Goal: Subscribe to service/newsletter: Subscribe to service/newsletter

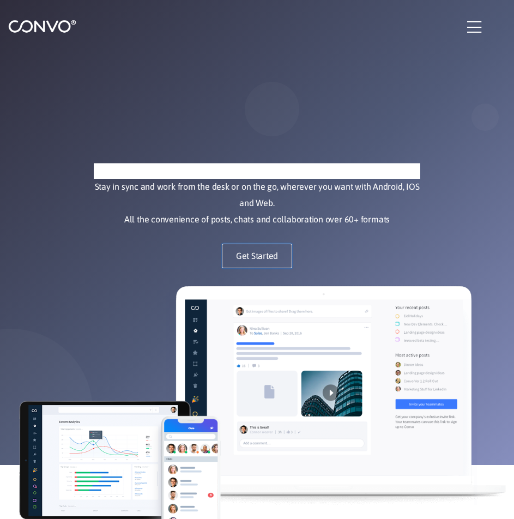
click at [247, 248] on link "Get Started" at bounding box center [257, 256] width 71 height 25
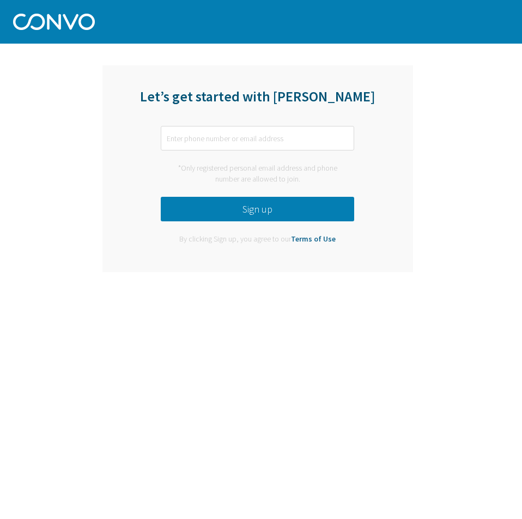
click at [293, 211] on button "Sign up" at bounding box center [257, 209] width 193 height 25
click at [290, 144] on input "text" at bounding box center [257, 138] width 193 height 25
click at [264, 133] on input "text" at bounding box center [257, 138] width 193 height 25
click at [206, 140] on input "text" at bounding box center [257, 138] width 193 height 25
type input "v"
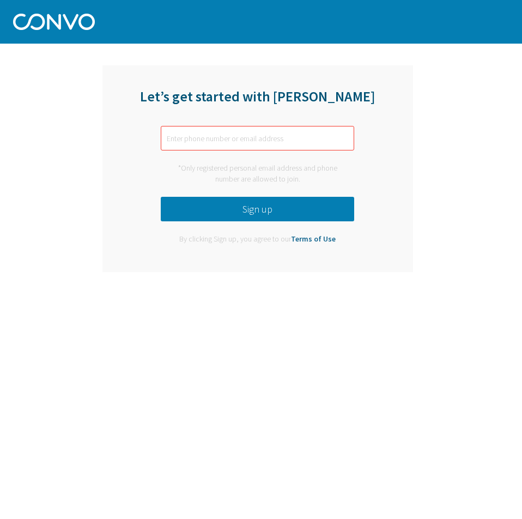
paste input "[EMAIL_ADDRESS][DOMAIN_NAME]"
type input "[EMAIL_ADDRESS][DOMAIN_NAME]"
click at [238, 202] on button "Sign up" at bounding box center [257, 209] width 193 height 25
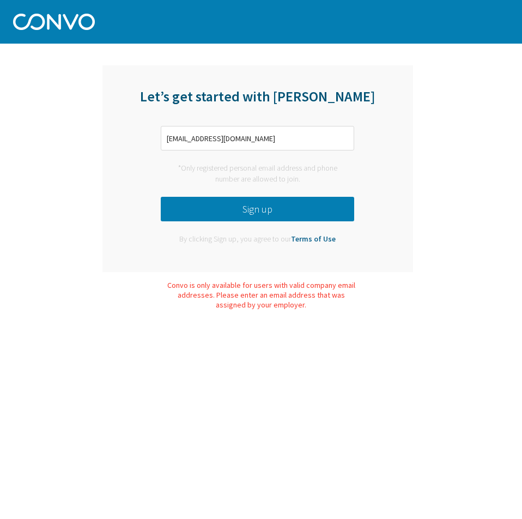
click at [256, 209] on button "Sign up" at bounding box center [257, 209] width 193 height 25
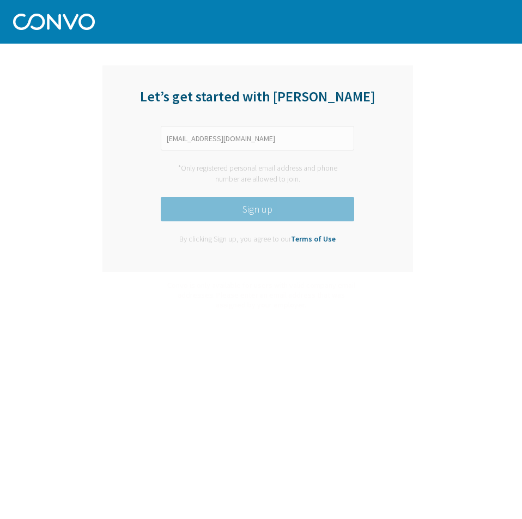
click at [256, 207] on button "Sign up" at bounding box center [257, 209] width 193 height 25
click at [253, 205] on button "Sign up" at bounding box center [257, 209] width 193 height 25
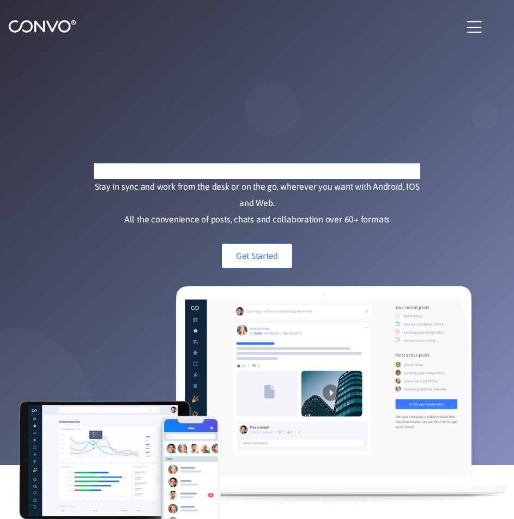
click at [268, 247] on link "Get Started" at bounding box center [257, 256] width 71 height 25
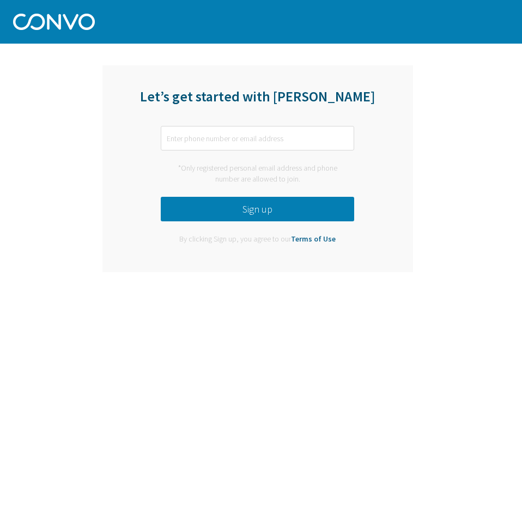
click at [320, 238] on link "Terms of Use" at bounding box center [313, 239] width 45 height 10
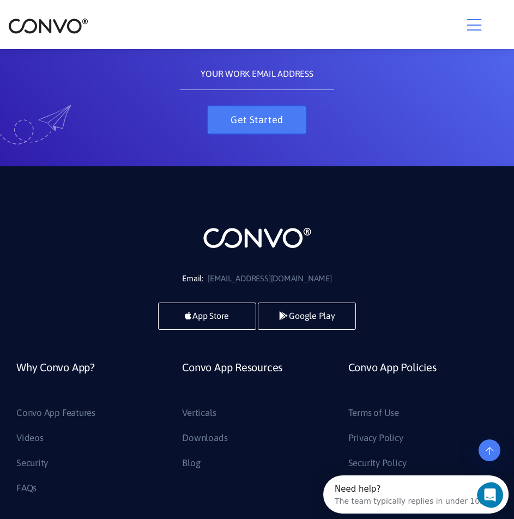
click at [277, 106] on button "Get Started" at bounding box center [257, 119] width 98 height 27
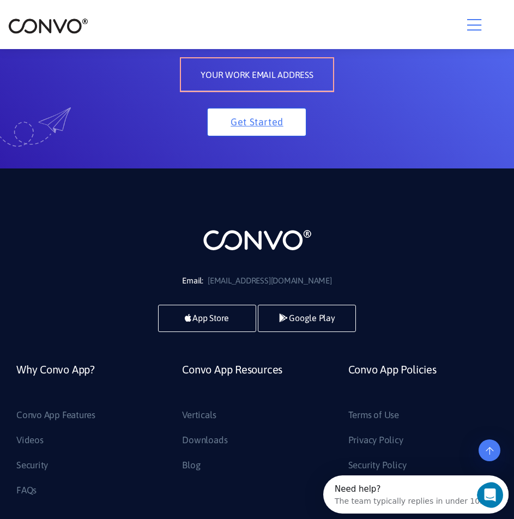
drag, startPoint x: 277, startPoint y: 94, endPoint x: 273, endPoint y: 152, distance: 57.9
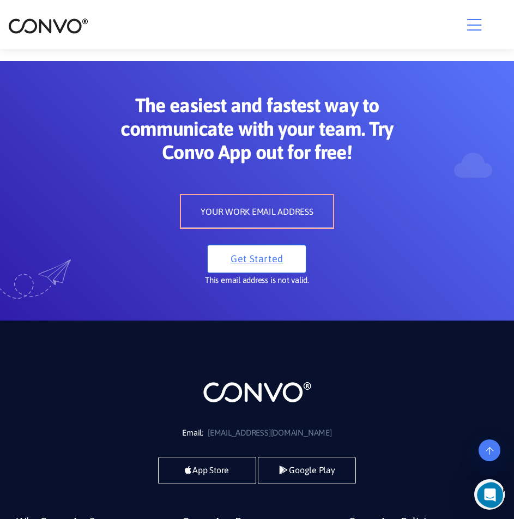
scroll to position [5033, 0]
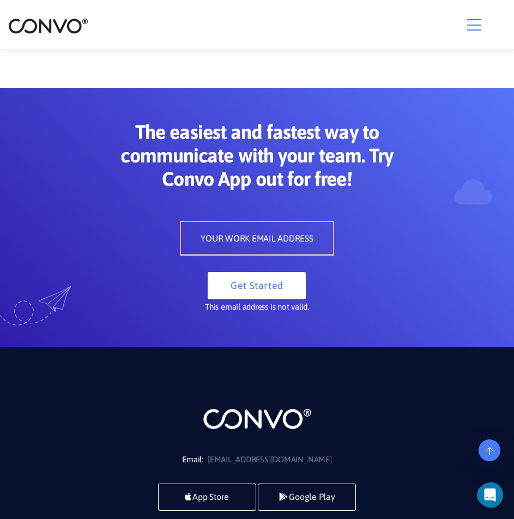
click at [284, 222] on input "text" at bounding box center [257, 238] width 153 height 33
paste input "tocatoni50@gmail.com"
type input "tocatoni50@gmail.com"
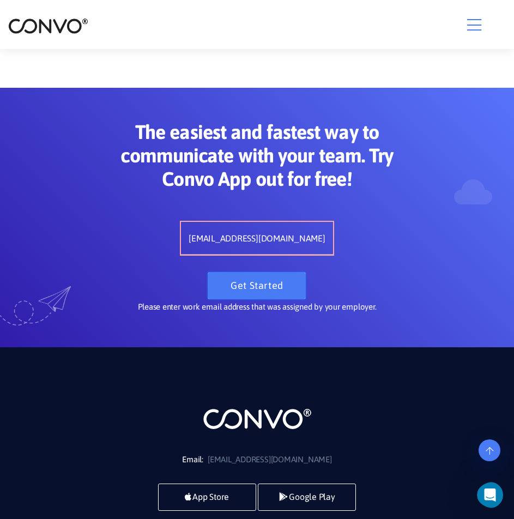
click at [267, 272] on button "Get Started" at bounding box center [257, 285] width 98 height 27
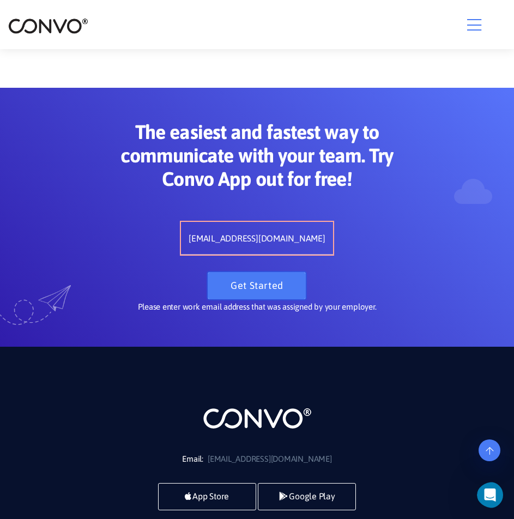
click at [267, 272] on button "Get Started" at bounding box center [257, 285] width 98 height 27
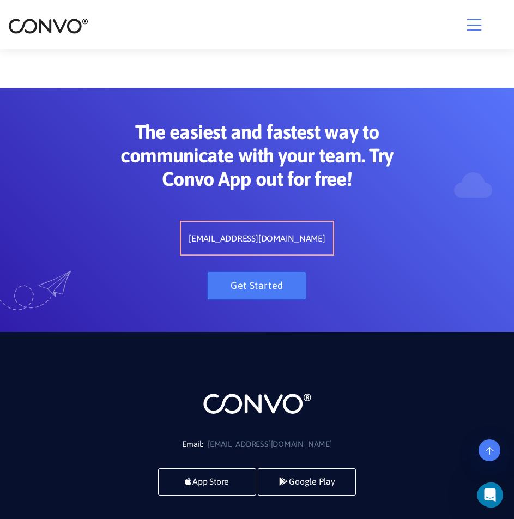
click at [267, 272] on button "Get Started" at bounding box center [257, 285] width 98 height 27
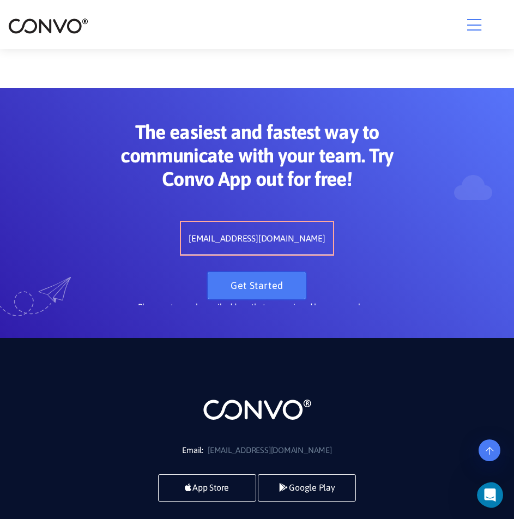
click at [266, 272] on button "Get Started" at bounding box center [257, 285] width 98 height 27
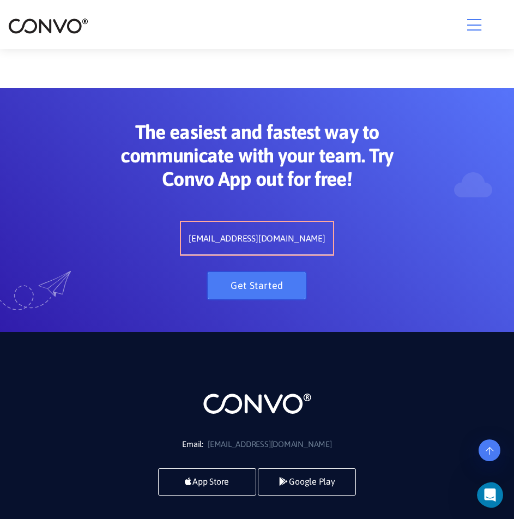
click at [256, 272] on button "Get Started" at bounding box center [257, 285] width 98 height 27
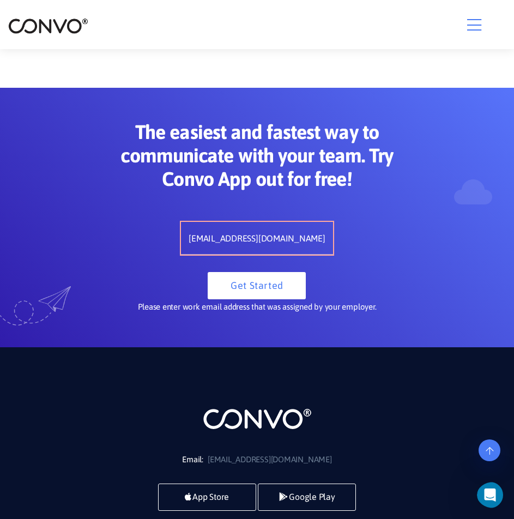
click at [476, 31] on icon "button" at bounding box center [474, 25] width 14 height 16
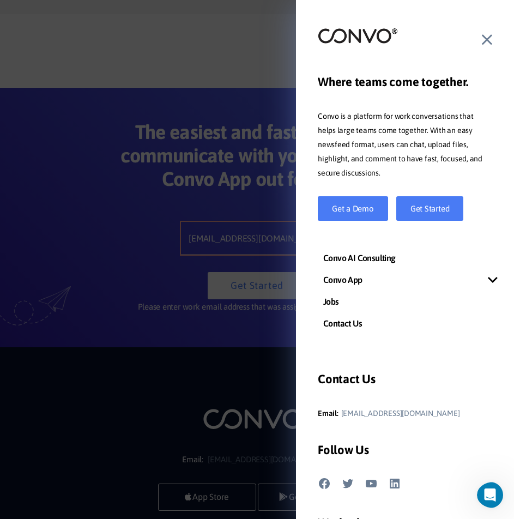
click at [487, 35] on icon at bounding box center [487, 40] width 10 height 16
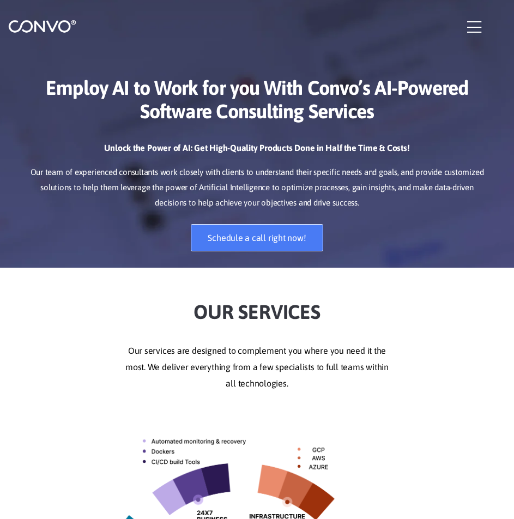
click at [213, 232] on link "Schedule a call right now!" at bounding box center [257, 237] width 132 height 27
